Goal: Browse casually: Explore the website without a specific task or goal

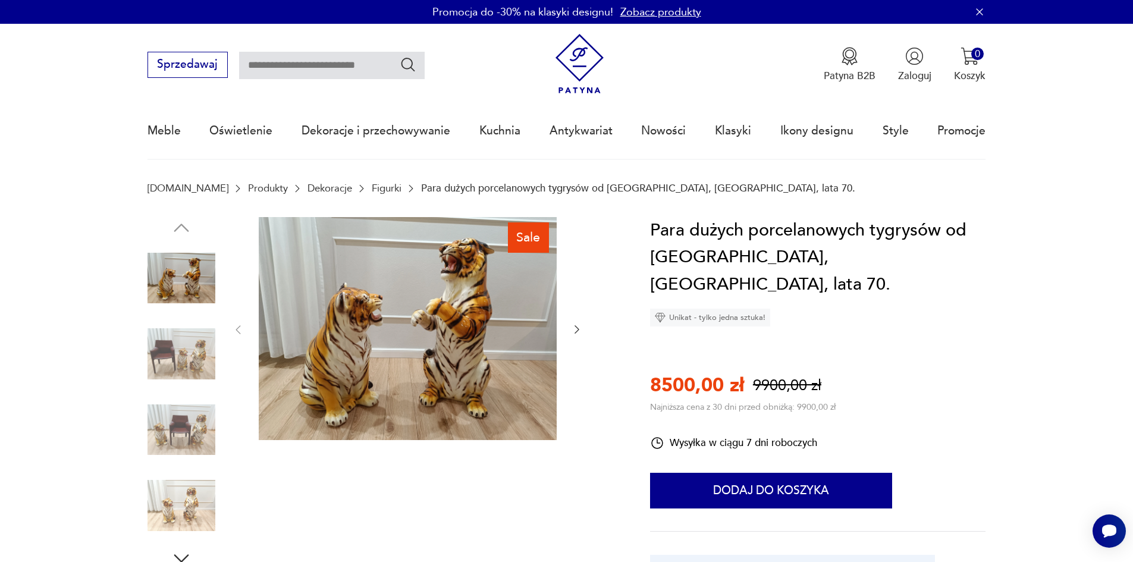
drag, startPoint x: 1138, startPoint y: 6, endPoint x: 576, endPoint y: 325, distance: 646.7
click at [576, 325] on icon "button" at bounding box center [577, 330] width 12 height 12
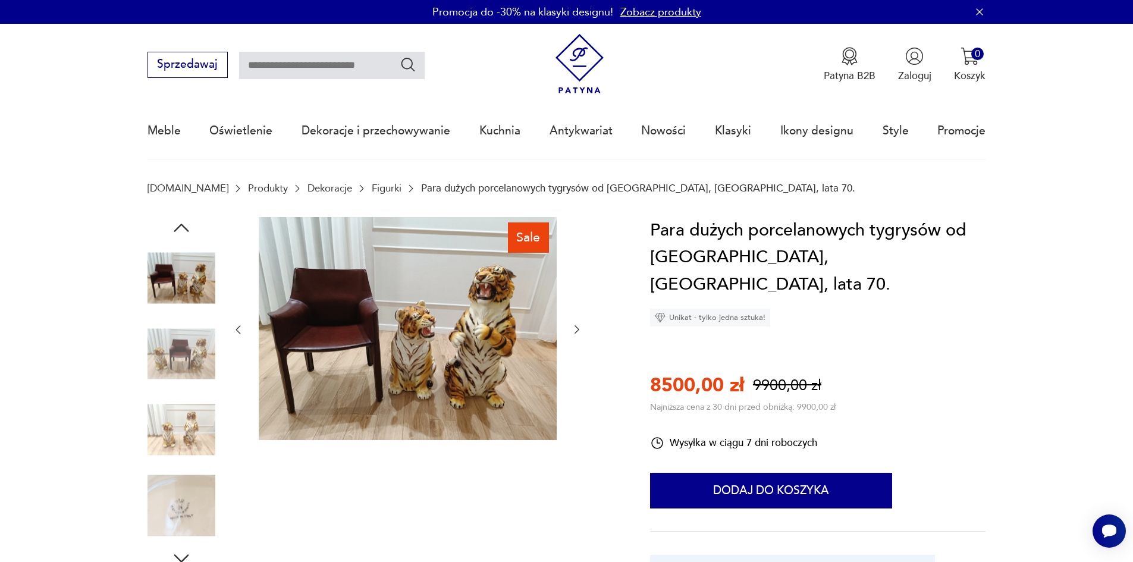
click at [580, 329] on icon "button" at bounding box center [577, 330] width 12 height 12
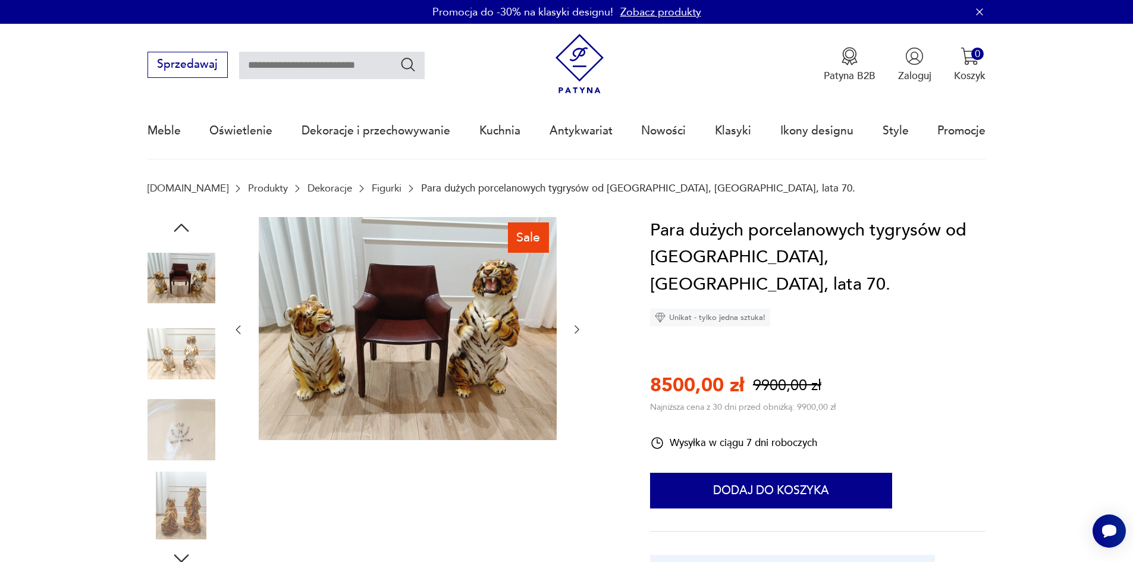
click at [580, 329] on icon "button" at bounding box center [577, 330] width 12 height 12
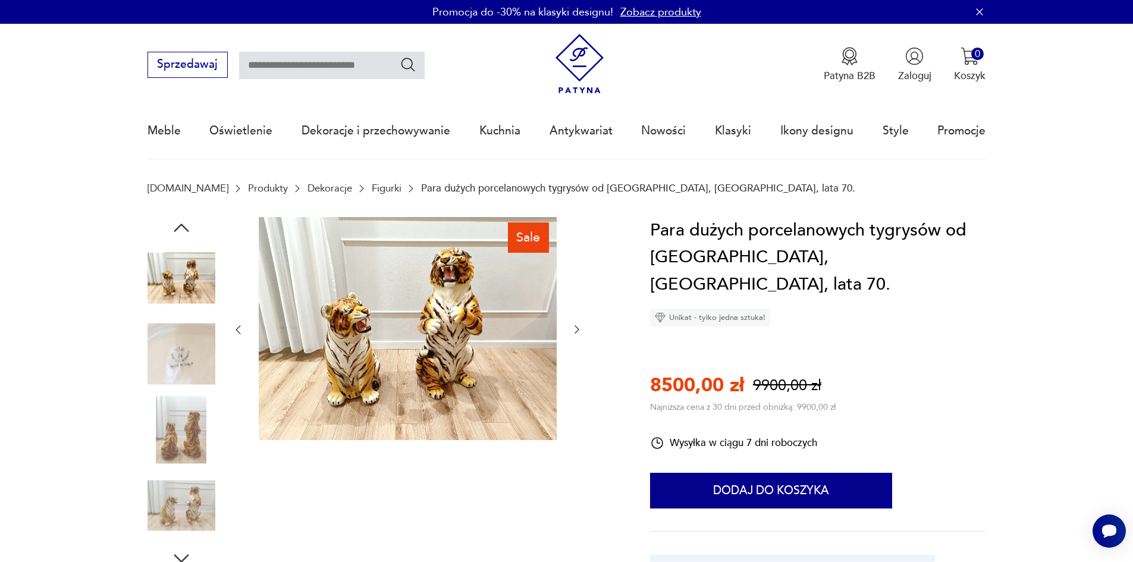
click at [580, 329] on icon "button" at bounding box center [577, 330] width 12 height 12
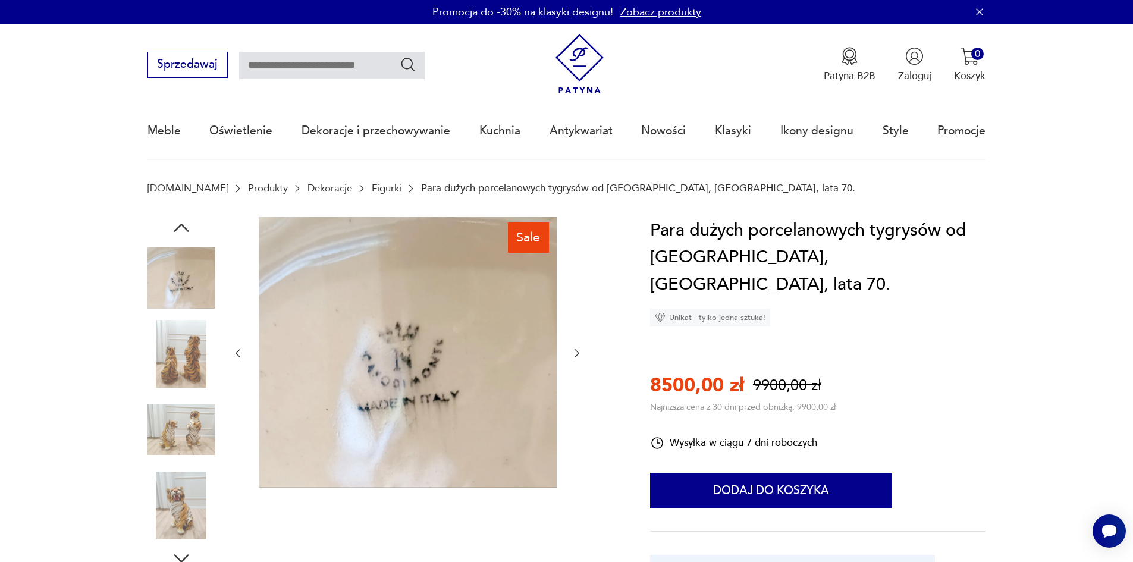
click at [580, 329] on div at bounding box center [407, 353] width 351 height 273
click at [577, 352] on icon "button" at bounding box center [577, 353] width 12 height 12
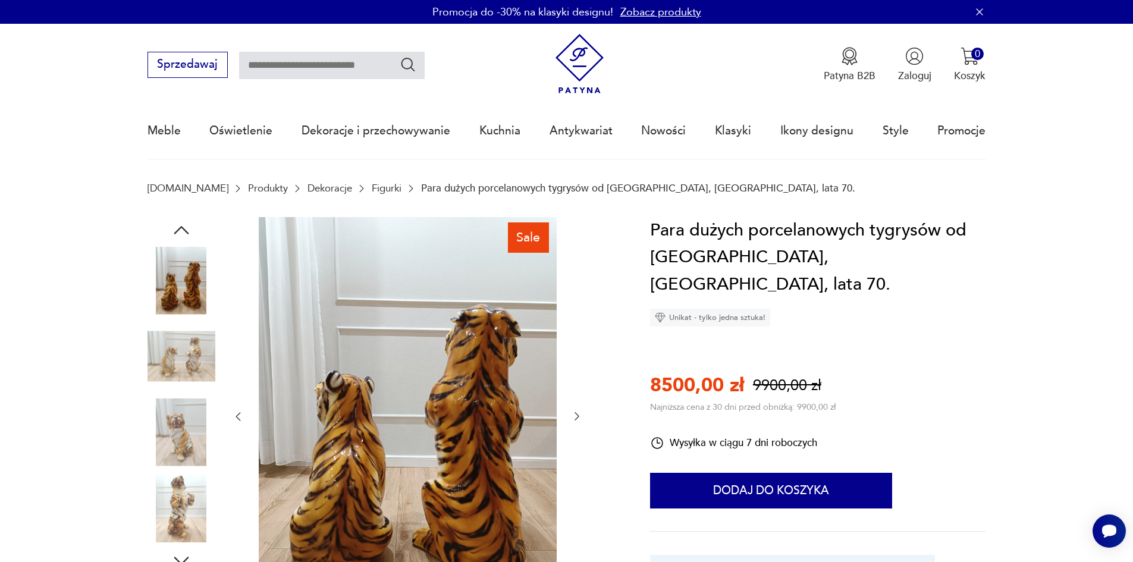
click at [577, 417] on icon "button" at bounding box center [577, 417] width 12 height 12
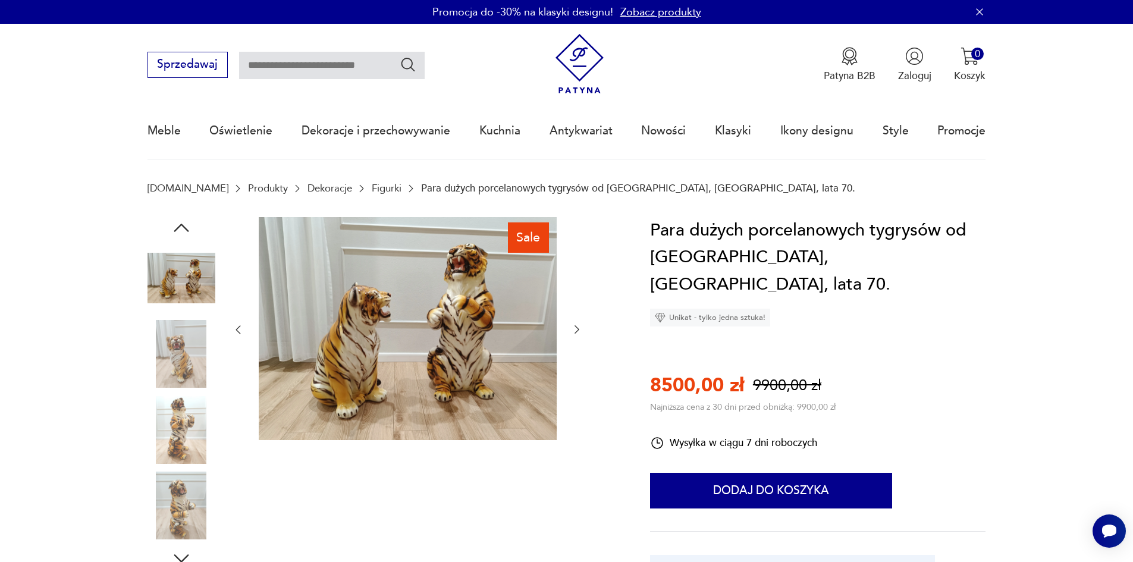
click at [578, 327] on icon "button" at bounding box center [577, 330] width 12 height 12
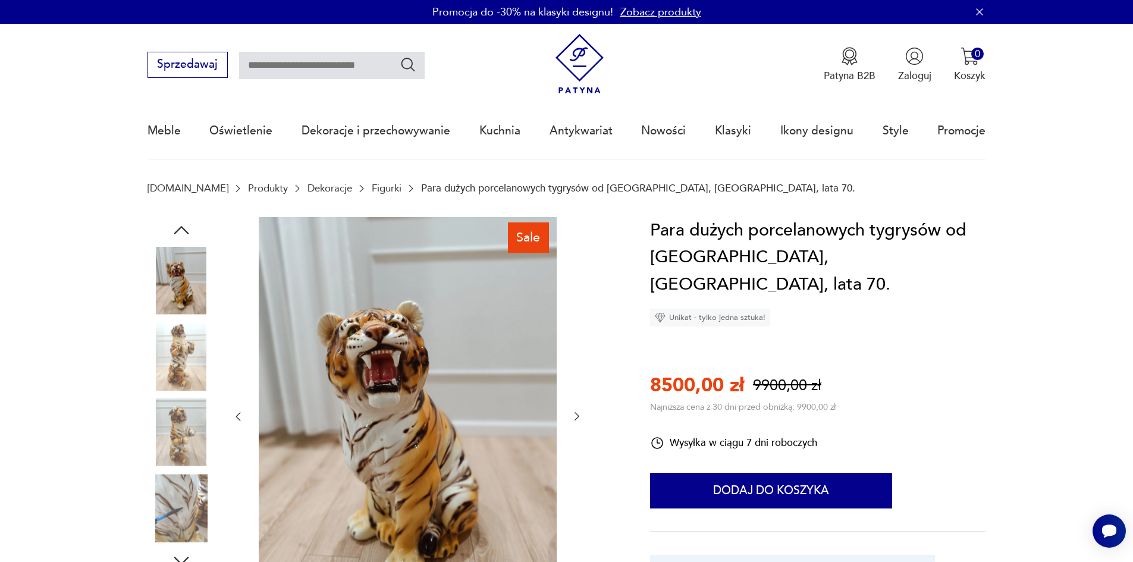
click at [577, 415] on icon "button" at bounding box center [577, 417] width 12 height 12
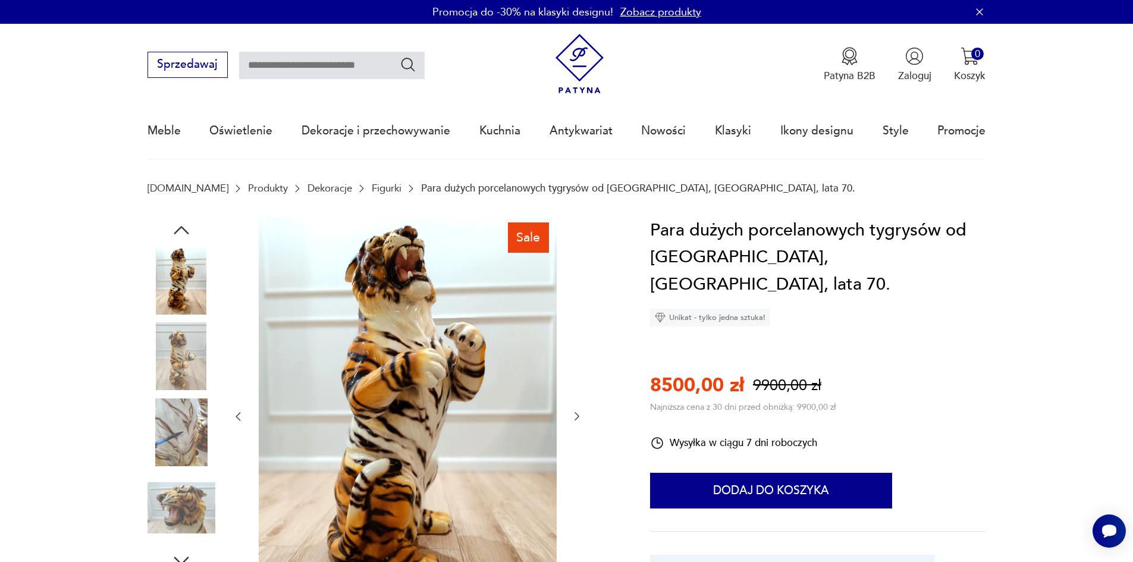
click at [577, 415] on icon "button" at bounding box center [577, 417] width 12 height 12
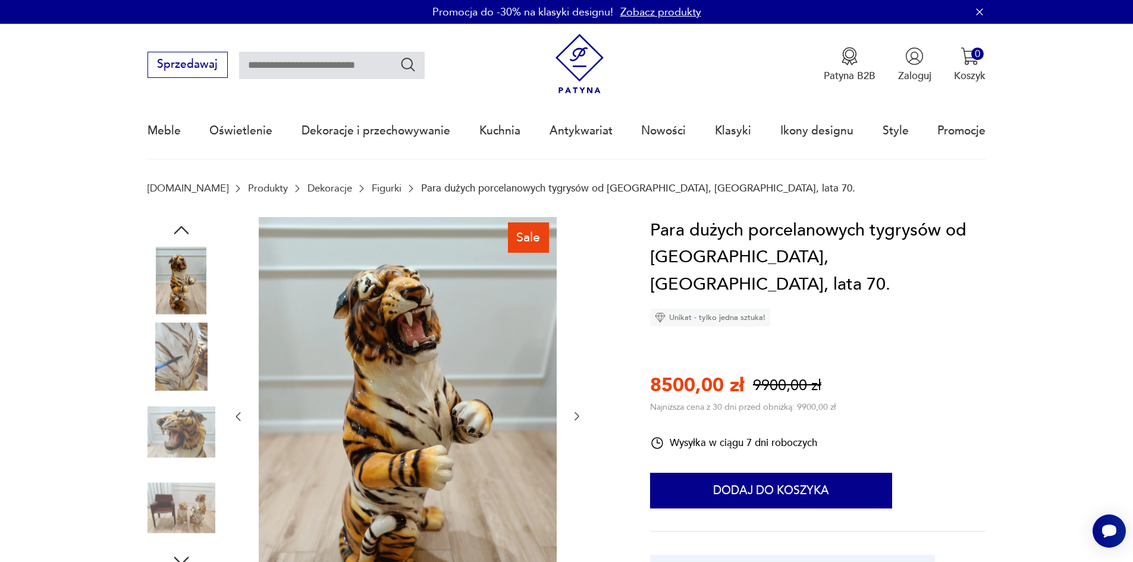
click at [577, 415] on icon "button" at bounding box center [577, 417] width 12 height 12
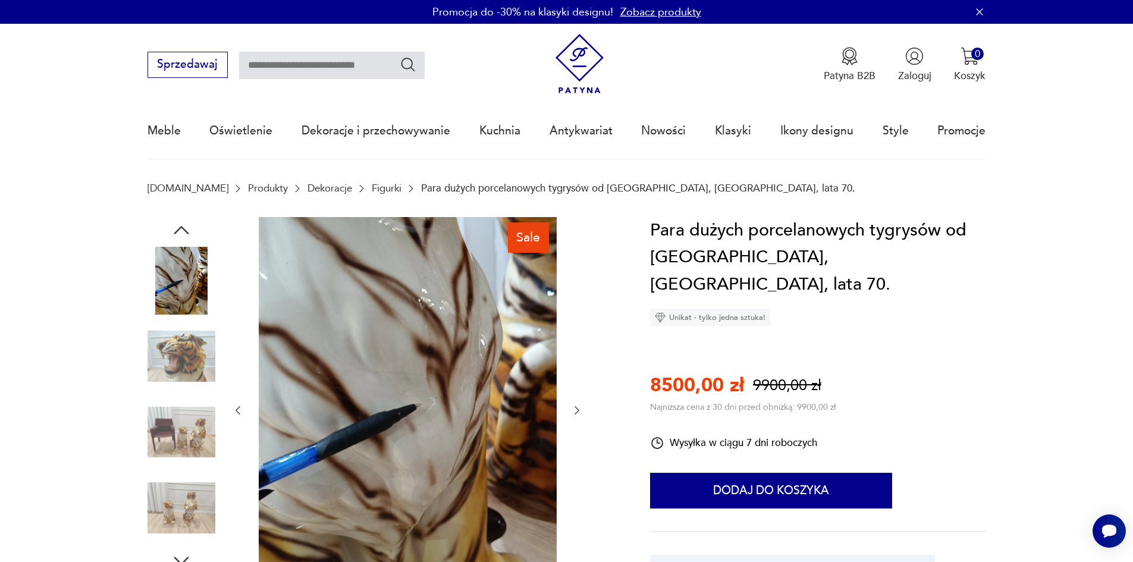
click at [577, 415] on icon "button" at bounding box center [577, 411] width 12 height 12
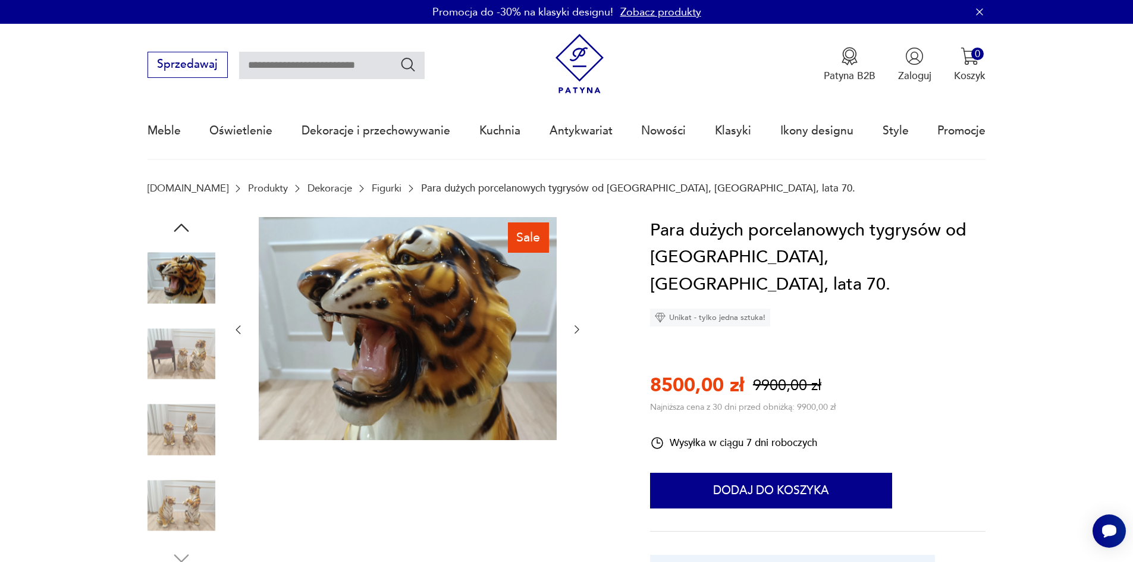
click at [577, 415] on div at bounding box center [407, 330] width 351 height 226
click at [577, 329] on icon "button" at bounding box center [577, 330] width 12 height 12
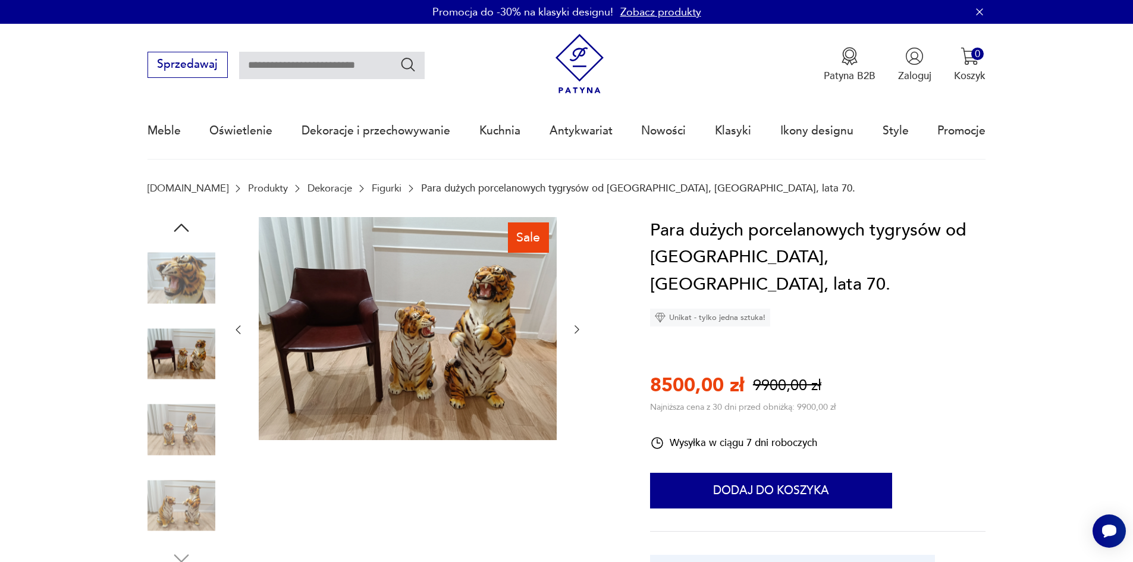
click at [576, 327] on icon "button" at bounding box center [577, 330] width 5 height 8
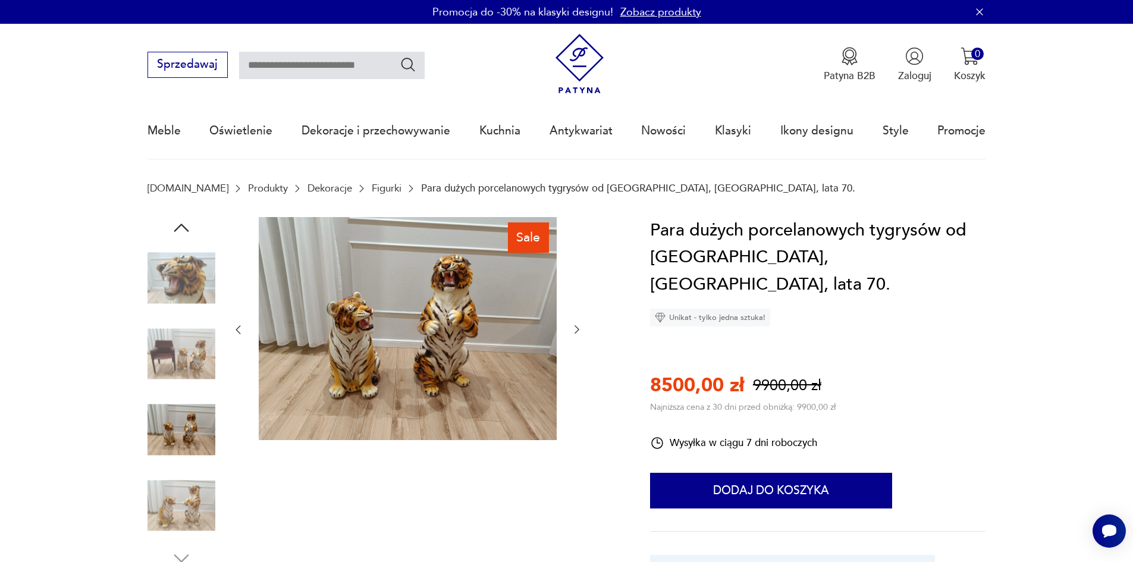
click at [359, 306] on img at bounding box center [408, 329] width 298 height 224
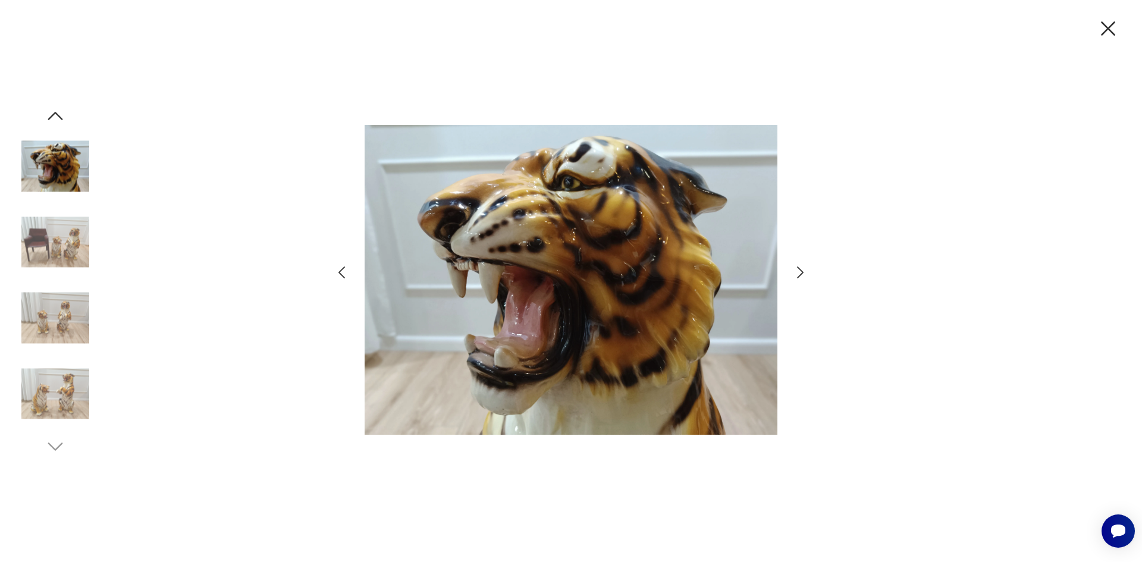
click at [343, 271] on icon "button" at bounding box center [341, 272] width 17 height 17
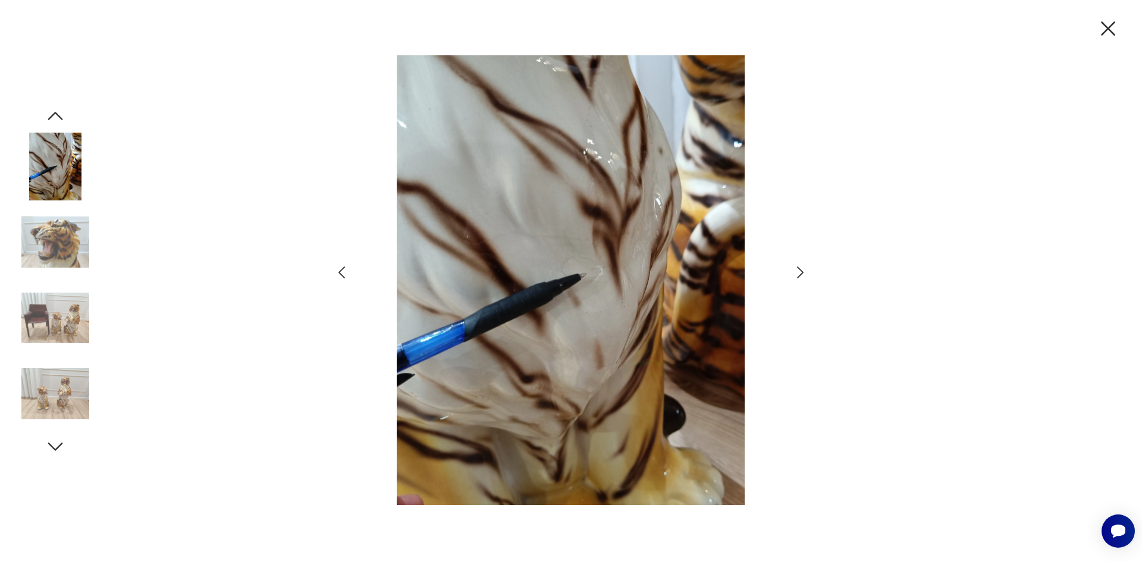
click at [343, 271] on icon "button" at bounding box center [341, 272] width 17 height 17
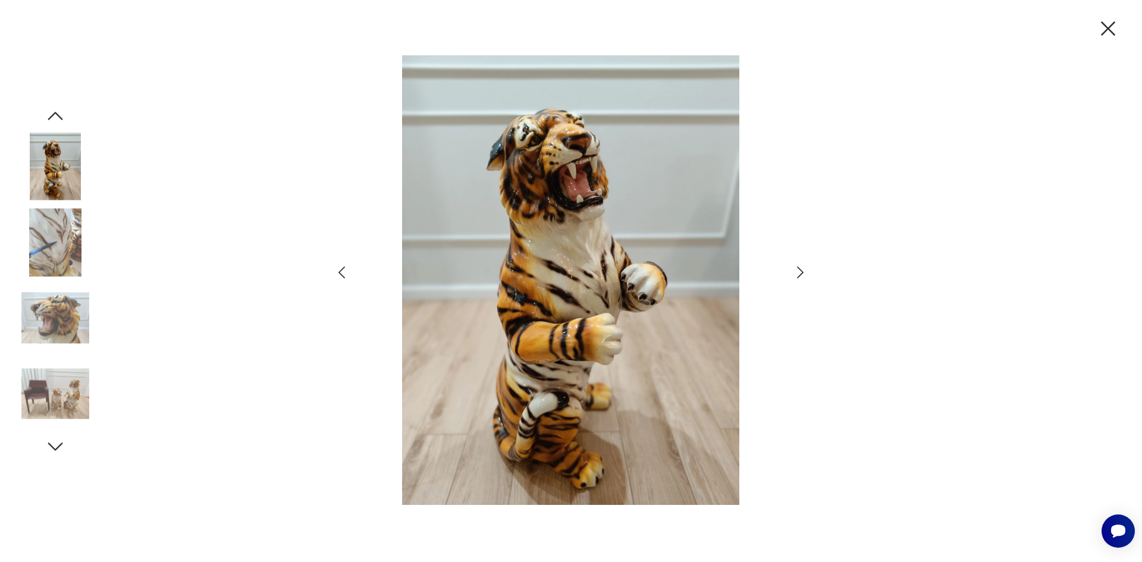
click at [343, 271] on icon "button" at bounding box center [341, 272] width 17 height 17
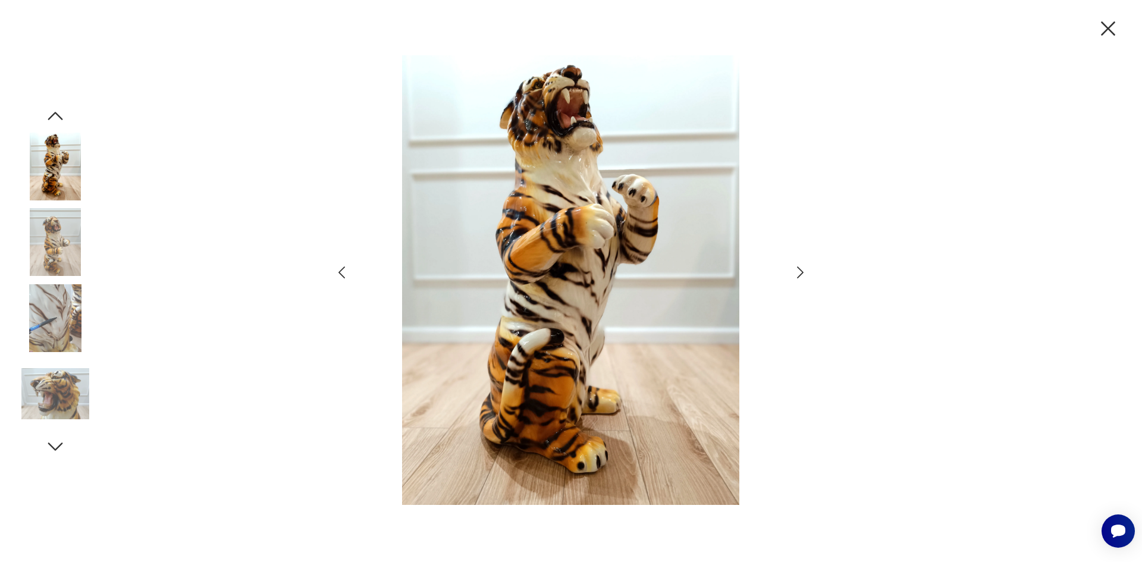
click at [343, 271] on icon "button" at bounding box center [341, 272] width 17 height 17
